Goal: Task Accomplishment & Management: Manage account settings

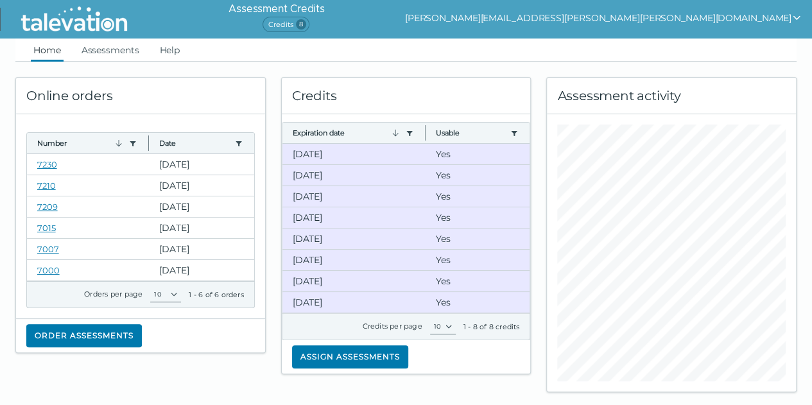
click at [309, 29] on span "Credits 8" at bounding box center [285, 24] width 47 height 15
click at [309, 24] on span "Credits 8" at bounding box center [285, 24] width 47 height 15
click at [309, 22] on span "Credits 8" at bounding box center [285, 24] width 47 height 15
click at [324, 10] on h6 "Assessment Credits" at bounding box center [276, 8] width 96 height 15
click at [766, 19] on button "[PERSON_NAME][EMAIL_ADDRESS][PERSON_NAME][PERSON_NAME][DOMAIN_NAME]" at bounding box center [603, 17] width 397 height 15
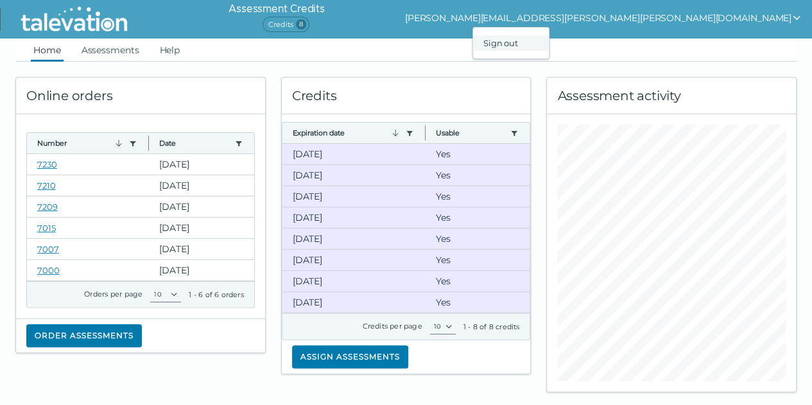
click at [549, 40] on div "Sign out" at bounding box center [511, 42] width 76 height 15
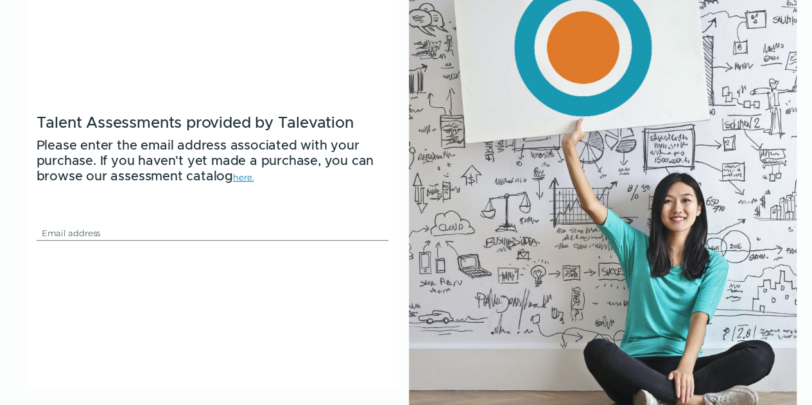
scroll to position [200, 0]
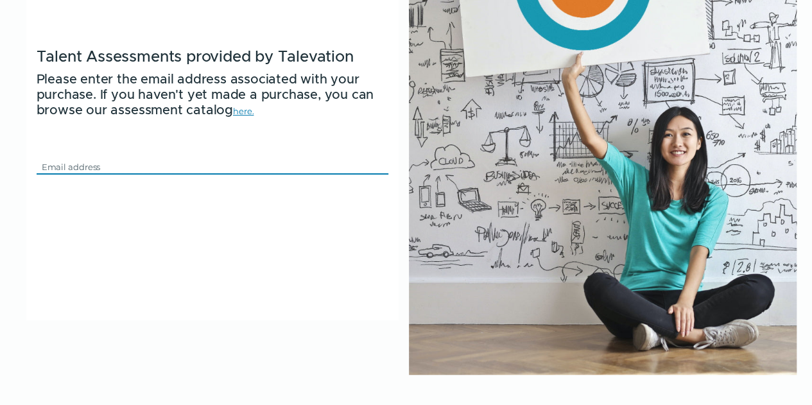
click at [78, 162] on input "Email" at bounding box center [205, 166] width 336 height 15
type input "[PERSON_NAME][EMAIL_ADDRESS][PERSON_NAME][PERSON_NAME][DOMAIN_NAME]"
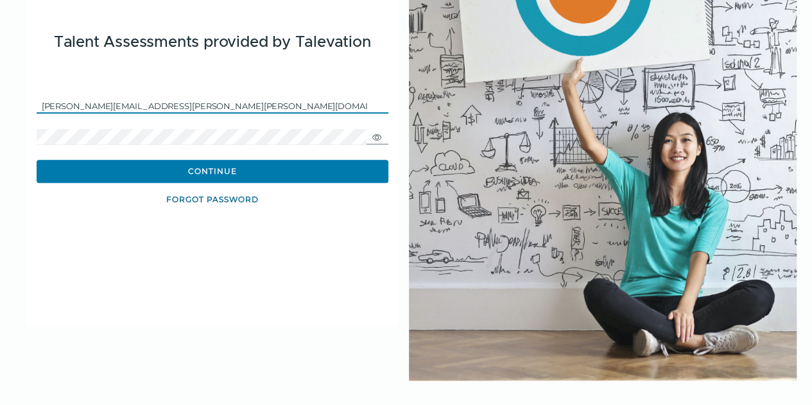
scroll to position [180, 0]
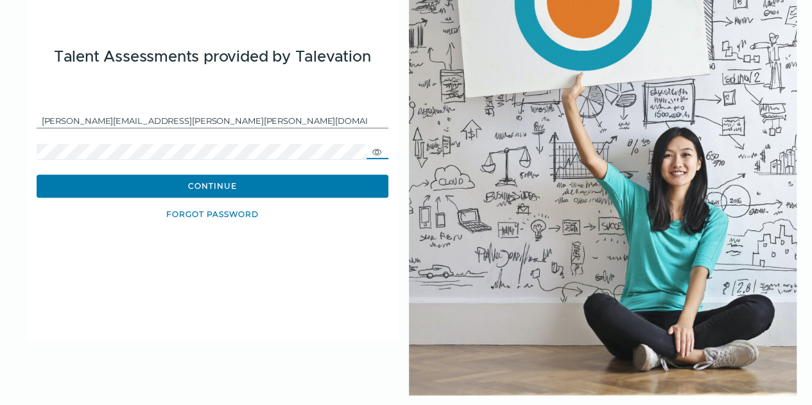
click at [377, 151] on icon "button" at bounding box center [376, 152] width 9 height 6
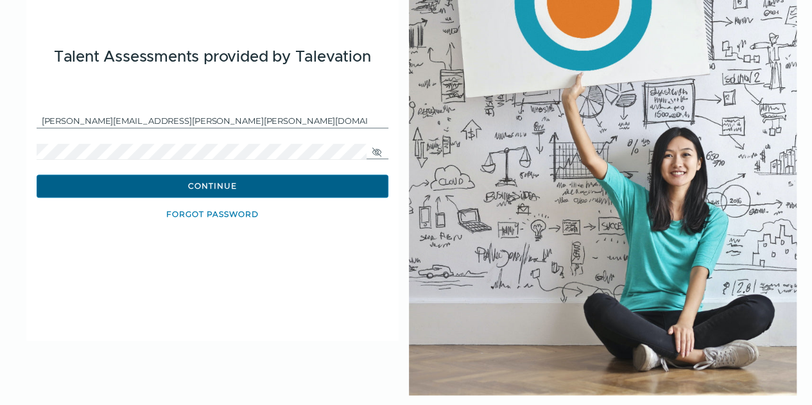
click at [180, 188] on button "Continue" at bounding box center [213, 186] width 352 height 23
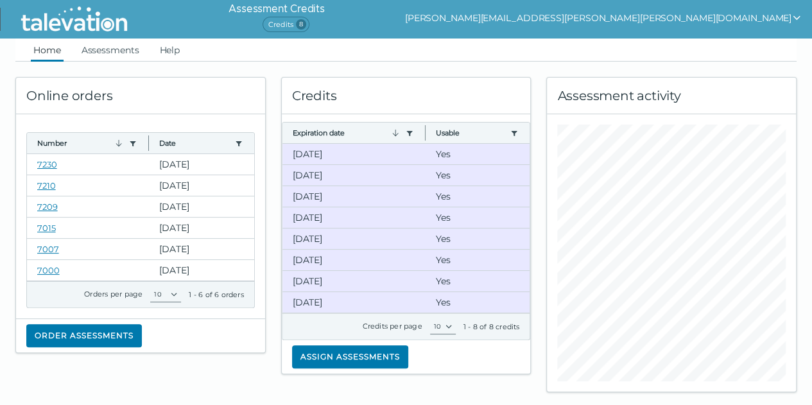
click at [735, 13] on button "[PERSON_NAME][EMAIL_ADDRESS][PERSON_NAME][PERSON_NAME][DOMAIN_NAME]" at bounding box center [603, 17] width 397 height 15
click at [549, 46] on div "Sign out" at bounding box center [511, 42] width 76 height 15
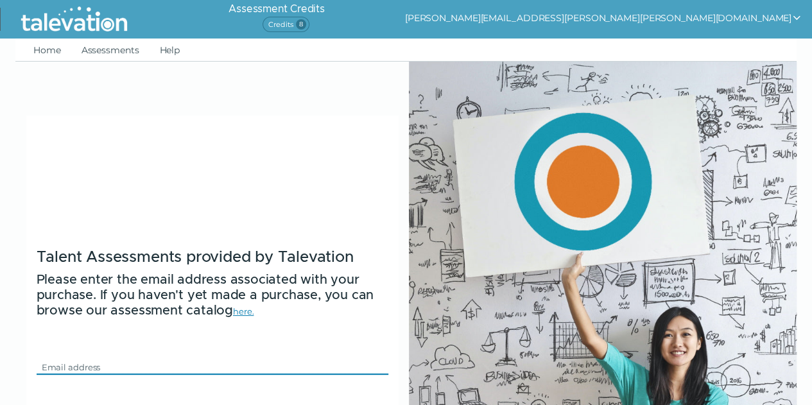
click at [119, 361] on input "Email" at bounding box center [205, 366] width 336 height 15
type input "[PERSON_NAME][EMAIL_ADDRESS][PERSON_NAME][PERSON_NAME][DOMAIN_NAME]"
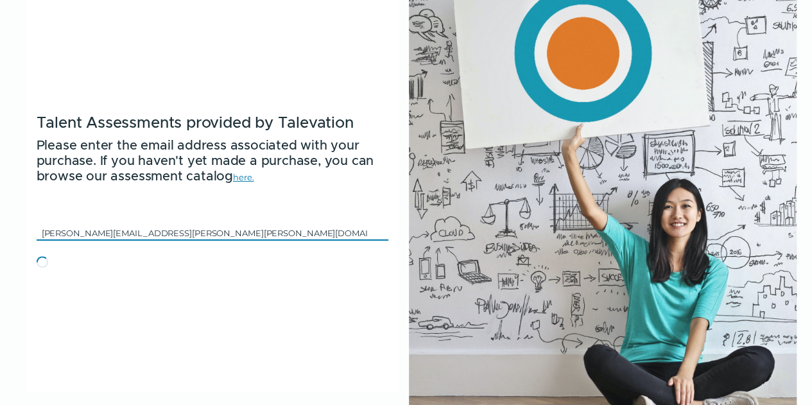
scroll to position [114, 0]
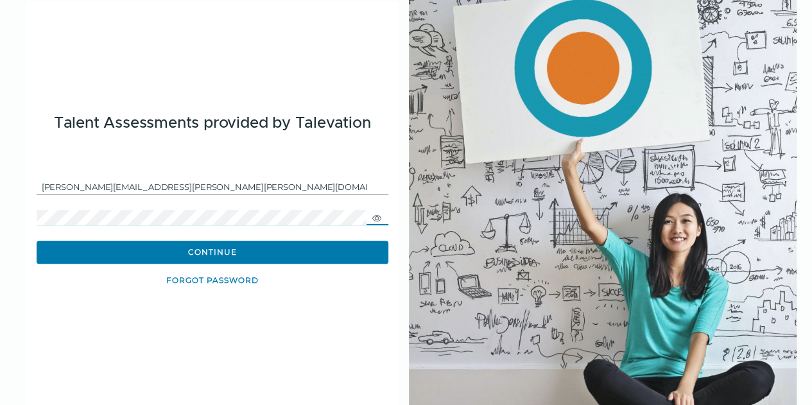
click at [380, 218] on icon "button" at bounding box center [377, 218] width 10 height 10
